Goal: Navigation & Orientation: Find specific page/section

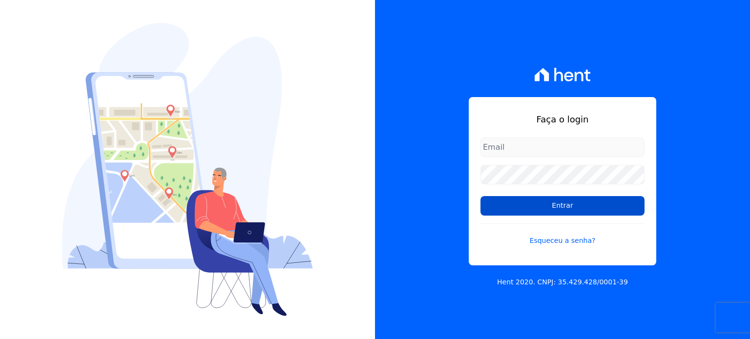
type input "[EMAIL_ADDRESS][PERSON_NAME][DOMAIN_NAME]"
click at [549, 204] on input "Entrar" at bounding box center [563, 206] width 164 height 20
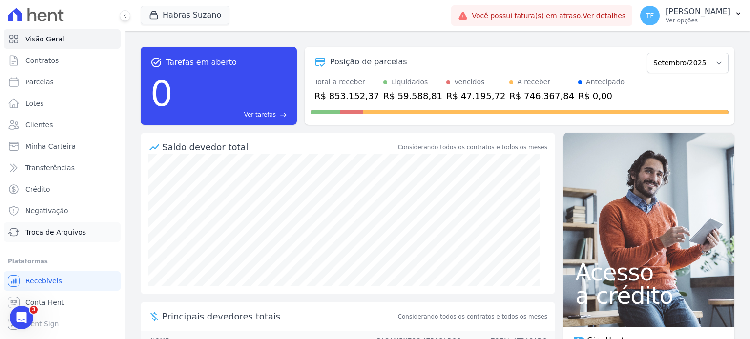
click at [72, 223] on link "Troca de Arquivos" at bounding box center [62, 233] width 117 height 20
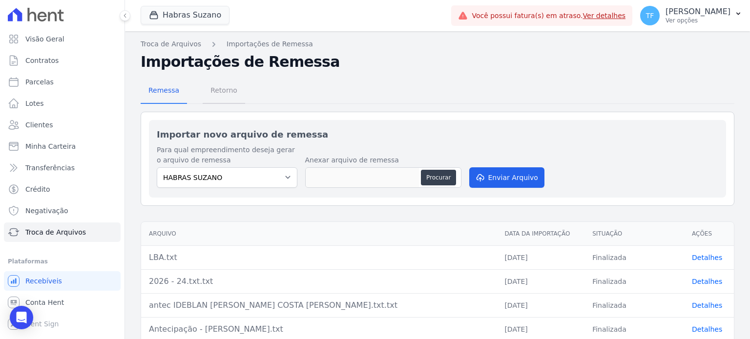
click at [228, 89] on span "Retorno" at bounding box center [224, 91] width 39 height 20
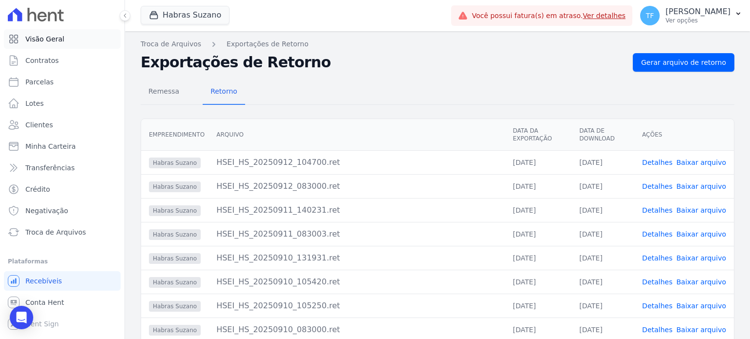
click at [55, 40] on span "Visão Geral" at bounding box center [44, 39] width 39 height 10
